Goal: Obtain resource: Obtain resource

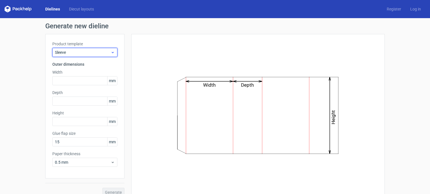
click at [88, 51] on span "Sleeve" at bounding box center [83, 53] width 56 height 6
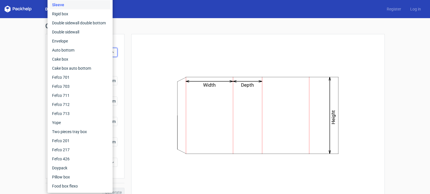
click at [172, 37] on div "Width Depth Height" at bounding box center [258, 115] width 254 height 163
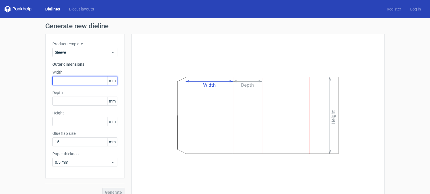
click at [96, 83] on input "text" at bounding box center [84, 80] width 65 height 9
type input "192"
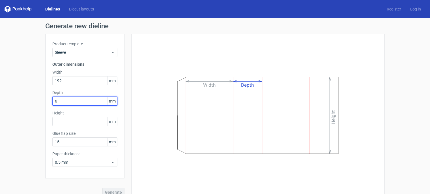
type input "63"
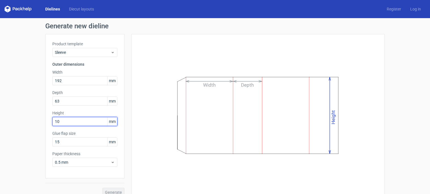
type input "100"
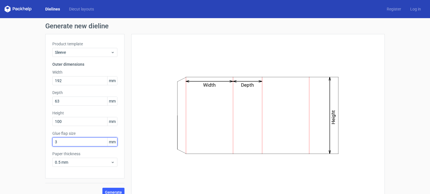
type input "30"
click at [118, 189] on button "Generate" at bounding box center [114, 192] width 22 height 9
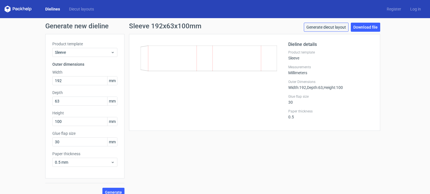
click at [339, 29] on link "Generate diecut layout" at bounding box center [326, 27] width 45 height 9
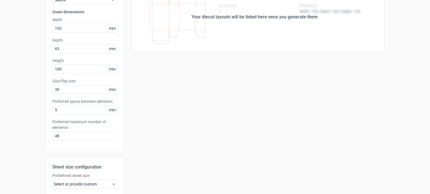
scroll to position [86, 0]
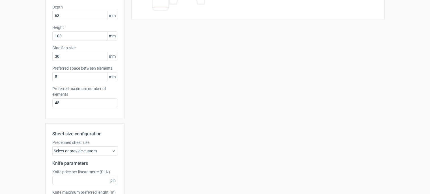
click at [88, 150] on div "Select or provide custom" at bounding box center [84, 150] width 65 height 9
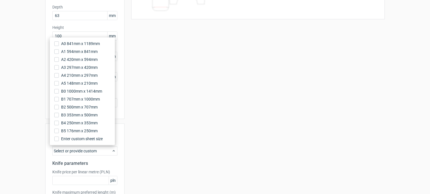
click at [88, 150] on div "Select or provide custom" at bounding box center [84, 150] width 65 height 9
click at [16, 29] on div "Generate new layout Product template Sleeve Outer dimensions Width 192 mm Depth…" at bounding box center [215, 86] width 430 height 307
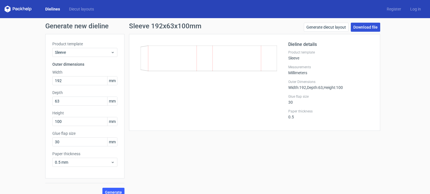
click at [355, 27] on link "Download file" at bounding box center [365, 27] width 29 height 9
click at [216, 61] on icon at bounding box center [209, 58] width 136 height 25
click at [328, 29] on link "Generate diecut layout" at bounding box center [326, 27] width 45 height 9
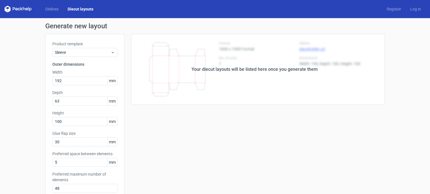
click at [306, 52] on div "Your diecut layouts will be listed here once you generate them" at bounding box center [255, 69] width 261 height 71
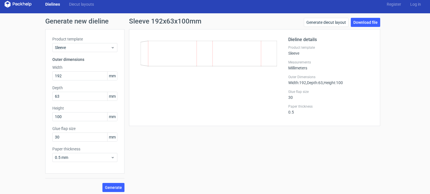
scroll to position [7, 0]
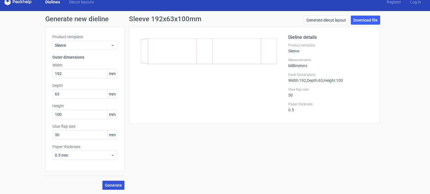
click at [118, 184] on span "Generate" at bounding box center [113, 185] width 17 height 4
click at [371, 20] on link "Download file" at bounding box center [365, 20] width 29 height 9
click at [322, 20] on link "Generate diecut layout" at bounding box center [326, 20] width 45 height 9
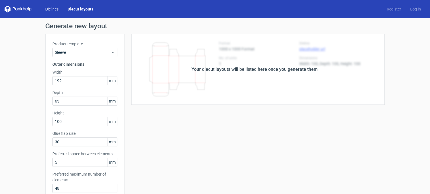
click at [50, 7] on link "Dielines" at bounding box center [52, 9] width 22 height 6
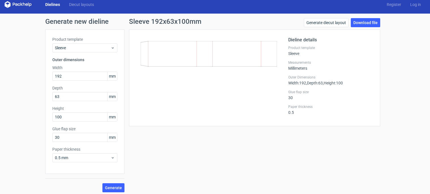
scroll to position [7, 0]
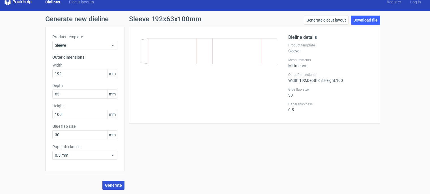
click at [112, 184] on span "Generate" at bounding box center [113, 185] width 17 height 4
click at [418, 182] on div "New dieline generated" at bounding box center [400, 181] width 39 height 6
click at [369, 16] on link "Download file" at bounding box center [365, 20] width 29 height 9
click at [300, 43] on label "Product template" at bounding box center [331, 45] width 85 height 5
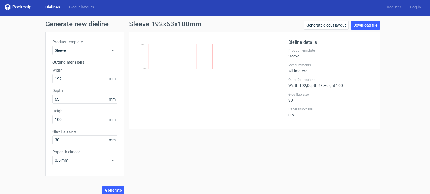
scroll to position [0, 0]
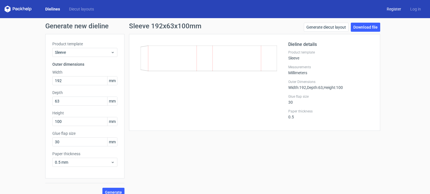
click at [385, 8] on link "Register" at bounding box center [395, 9] width 24 height 6
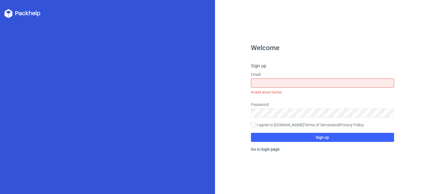
click at [235, 116] on div "Welcome Sign up Email Invalid email format Password I agree to [DOMAIN_NAME] Te…" at bounding box center [322, 97] width 215 height 194
click at [272, 151] on link "Go to login page" at bounding box center [265, 149] width 29 height 5
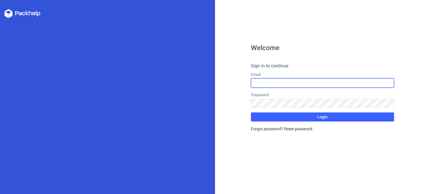
click at [258, 85] on input "text" at bounding box center [323, 82] width 144 height 9
type input "[EMAIL_ADDRESS][DOMAIN_NAME]"
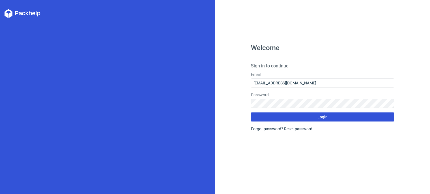
click at [289, 118] on button "Login" at bounding box center [323, 116] width 144 height 9
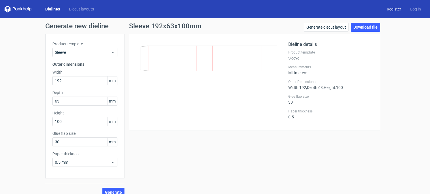
click at [385, 8] on link "Register" at bounding box center [395, 9] width 24 height 6
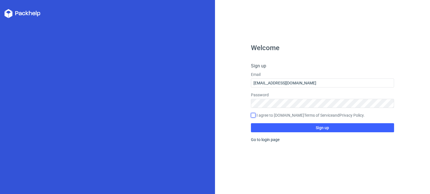
click at [254, 116] on input "I agree to [DOMAIN_NAME] Terms of Service and Privacy Policy ." at bounding box center [253, 115] width 5 height 5
checkbox input "true"
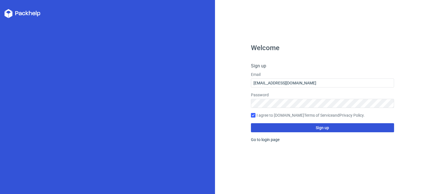
click at [293, 129] on button "Sign up" at bounding box center [323, 127] width 144 height 9
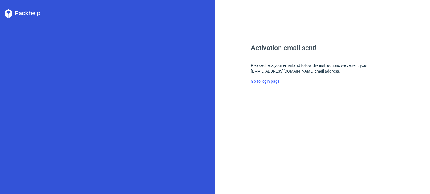
click at [277, 79] on link "Go to login page" at bounding box center [265, 81] width 29 height 5
